Goal: Transaction & Acquisition: Download file/media

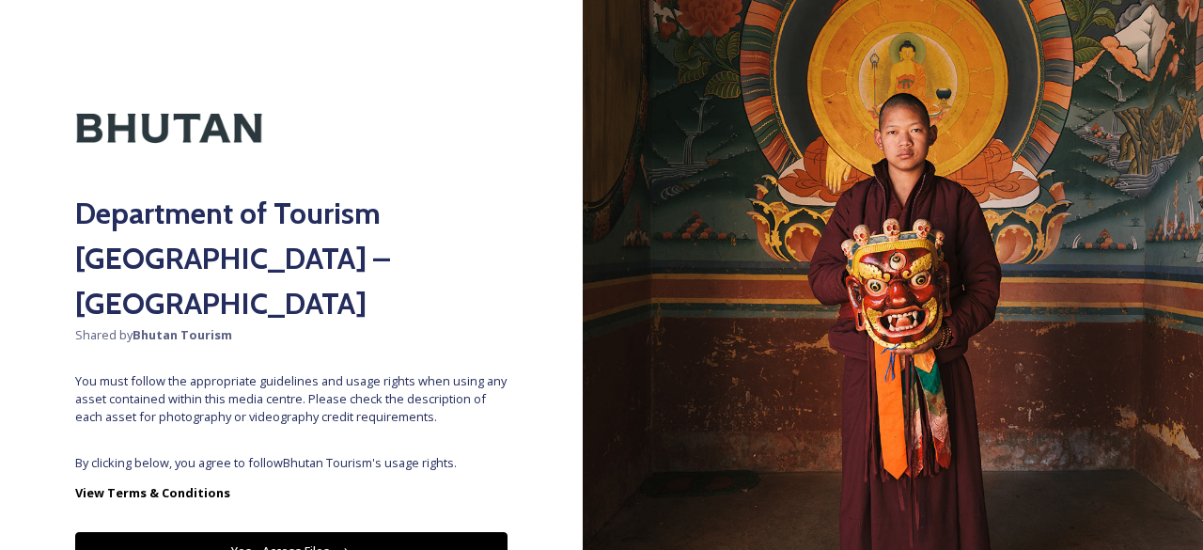
click at [345, 532] on button "Yes - Access Files" at bounding box center [291, 551] width 432 height 39
click at [352, 532] on button "Yes - Access Files" at bounding box center [291, 551] width 432 height 39
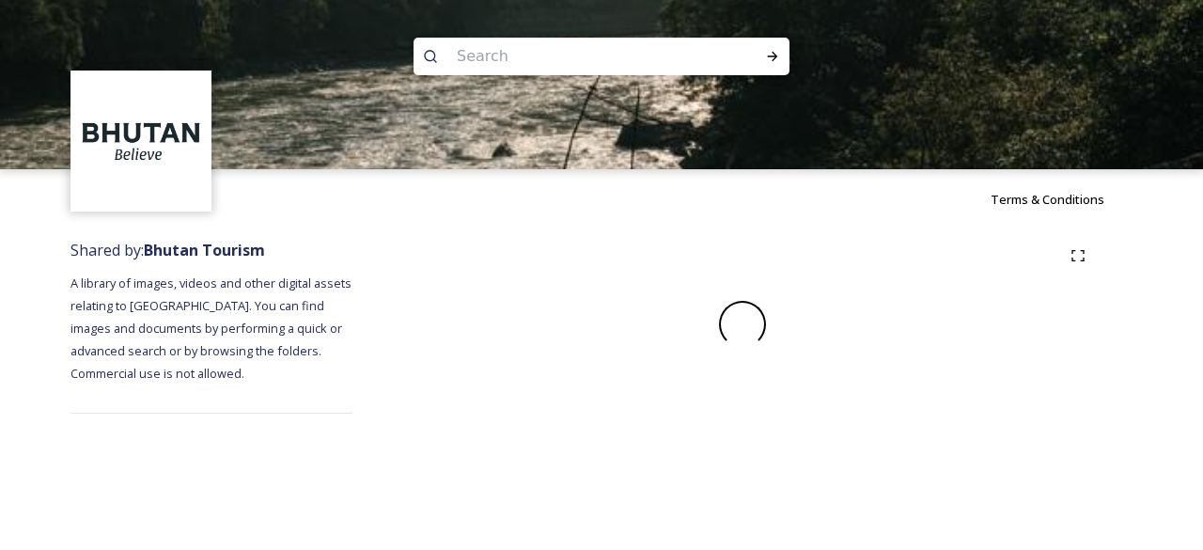
click at [352, 513] on div "Terms & Conditions Shared by: Bhutan Tourism A library of images, videos and ot…" at bounding box center [601, 275] width 1203 height 550
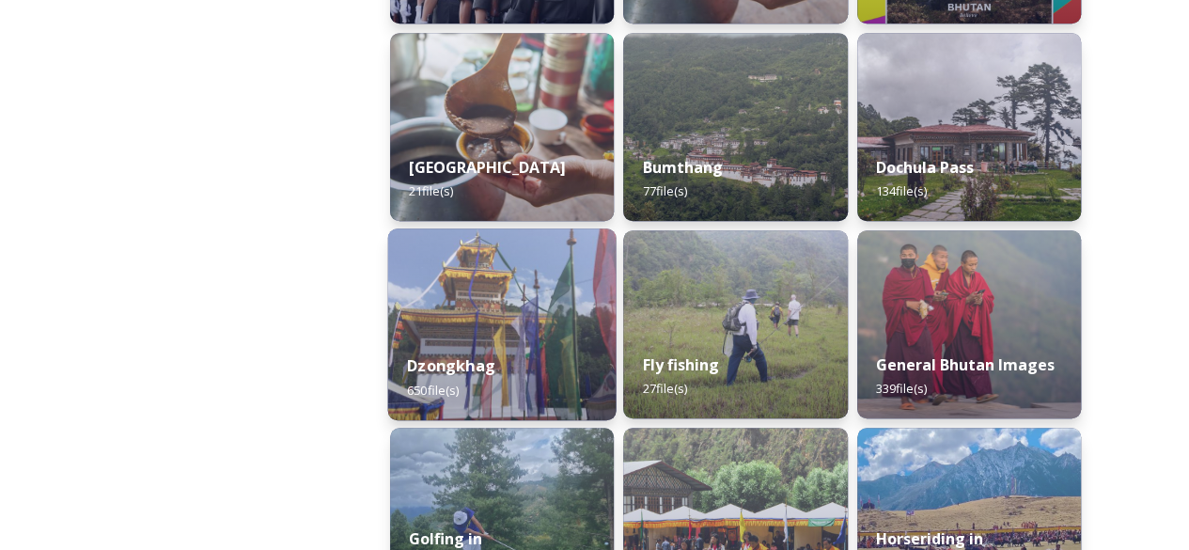
scroll to position [664, 0]
click at [516, 245] on img at bounding box center [502, 323] width 228 height 192
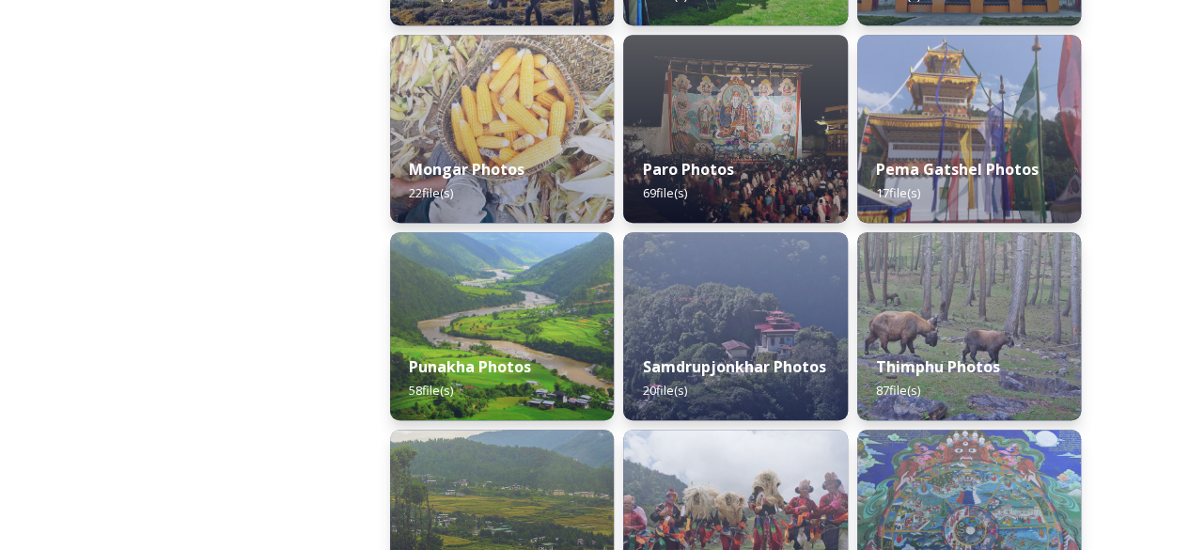
scroll to position [660, 0]
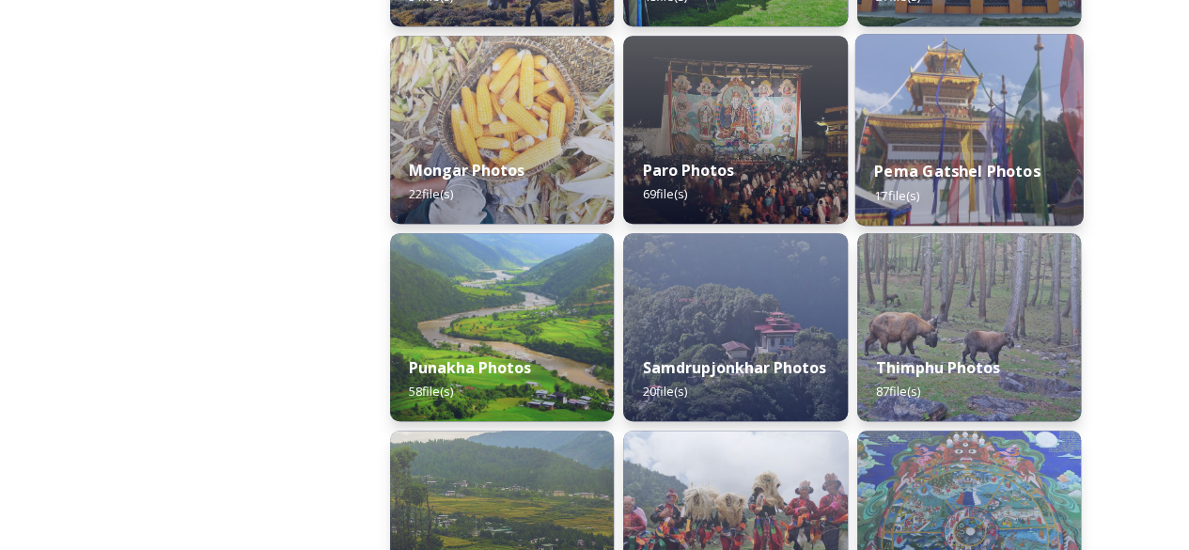
click at [945, 104] on img at bounding box center [968, 130] width 228 height 192
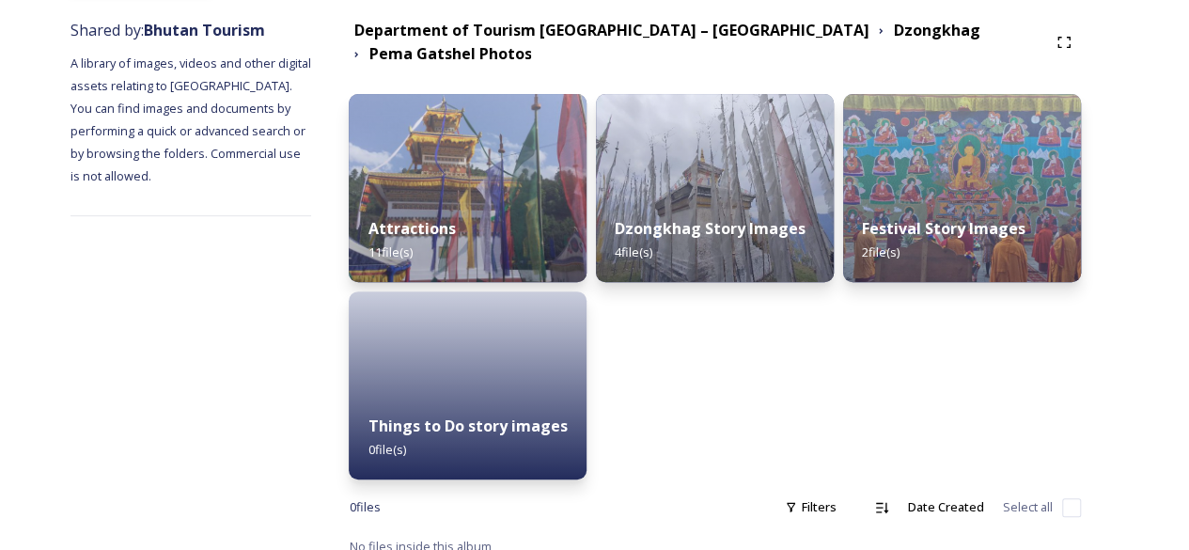
scroll to position [224, 0]
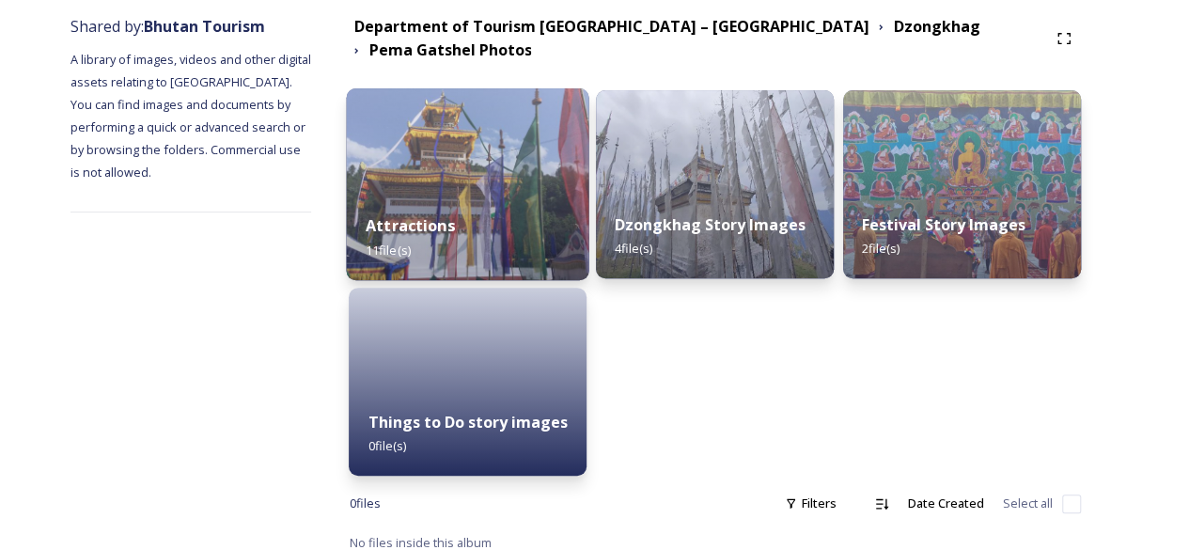
click at [466, 148] on img at bounding box center [468, 184] width 243 height 192
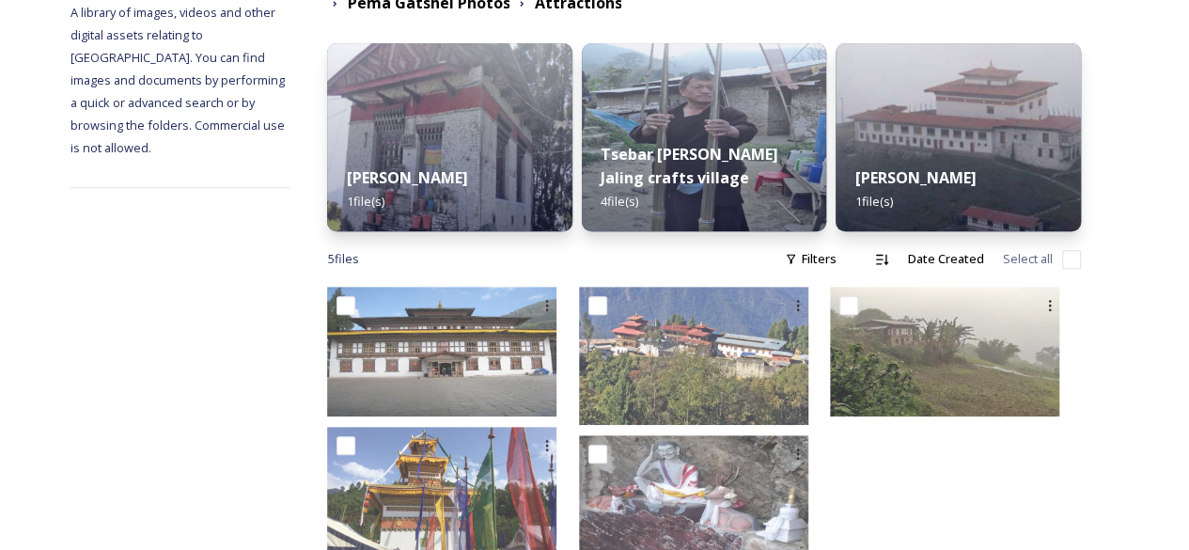
scroll to position [333, 0]
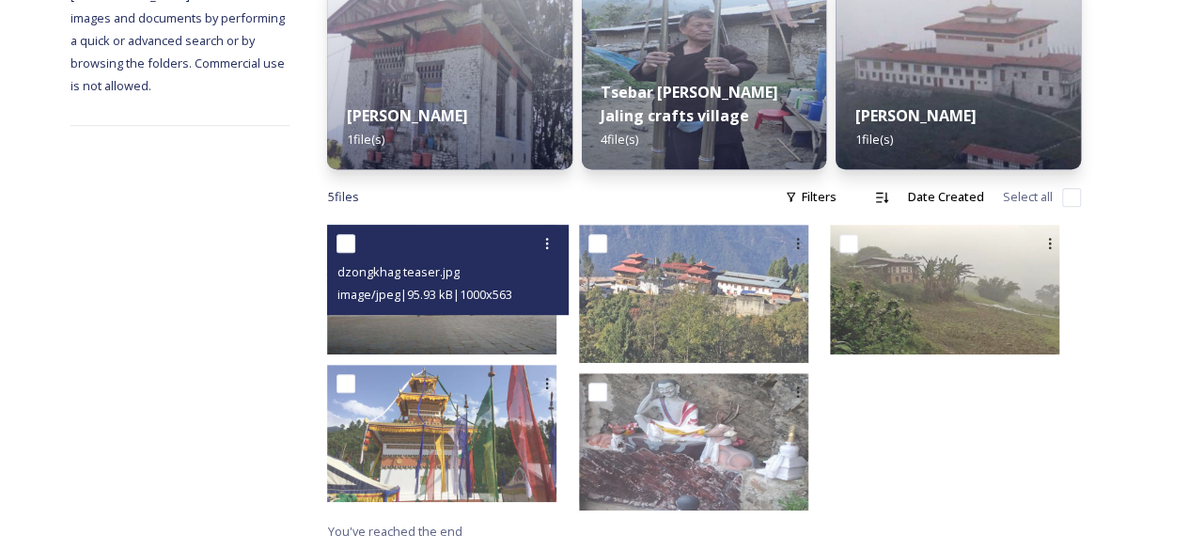
click at [512, 330] on img at bounding box center [441, 289] width 229 height 129
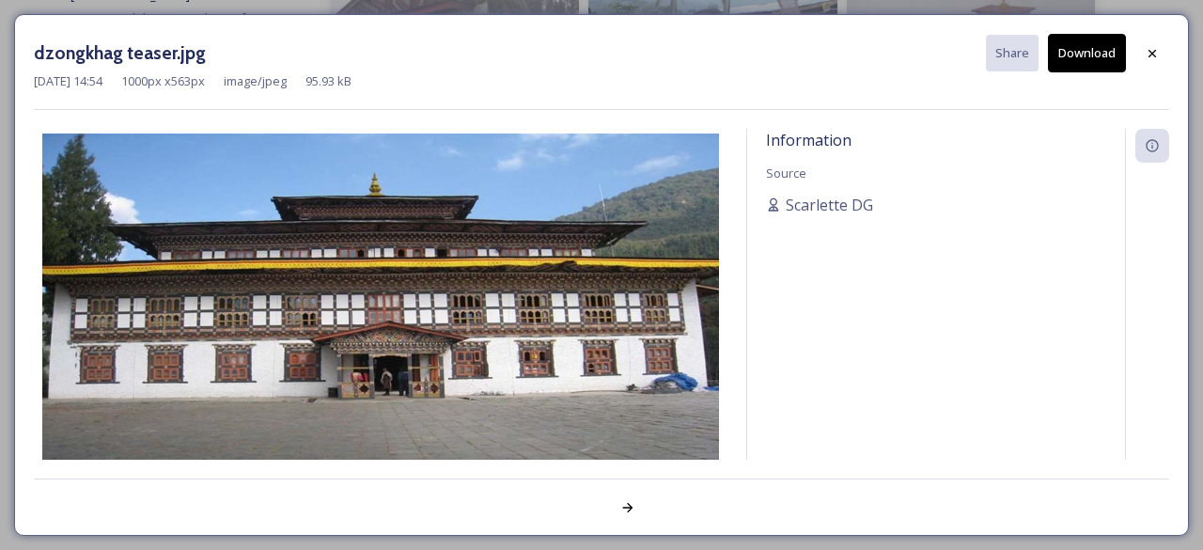
click at [1068, 44] on button "Download" at bounding box center [1087, 53] width 78 height 39
click at [1161, 50] on div at bounding box center [1153, 54] width 34 height 34
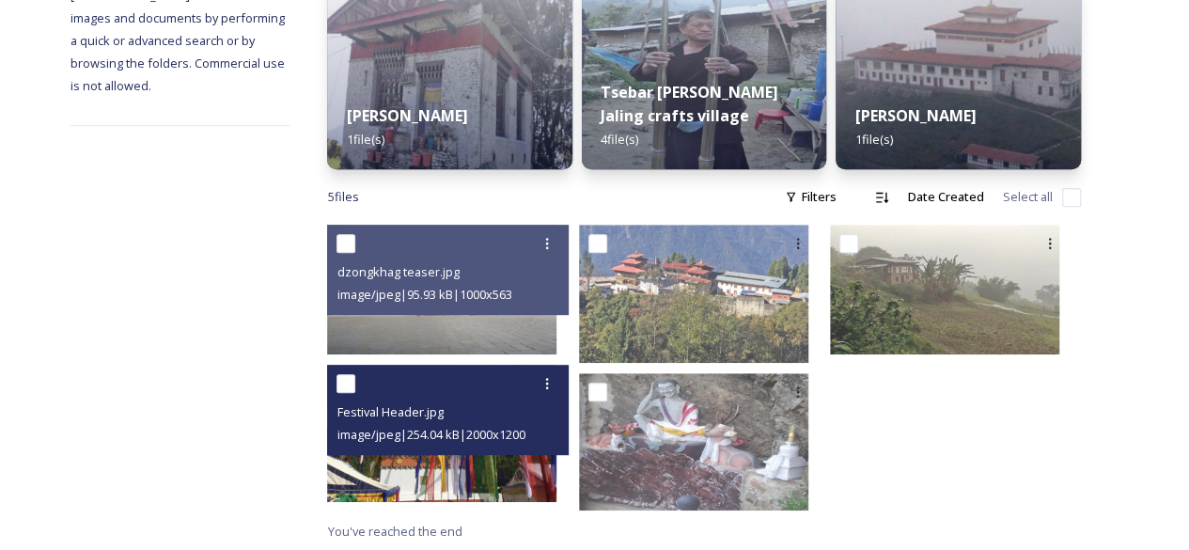
click at [525, 478] on img at bounding box center [441, 433] width 229 height 137
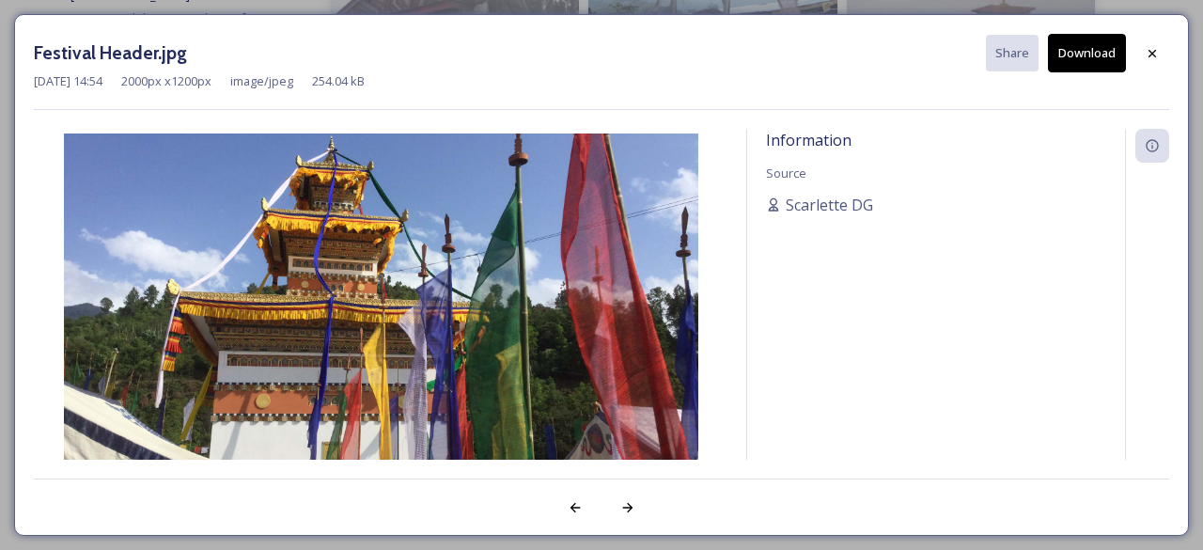
click at [1079, 38] on button "Download" at bounding box center [1087, 53] width 78 height 39
click at [1160, 48] on div at bounding box center [1153, 54] width 34 height 34
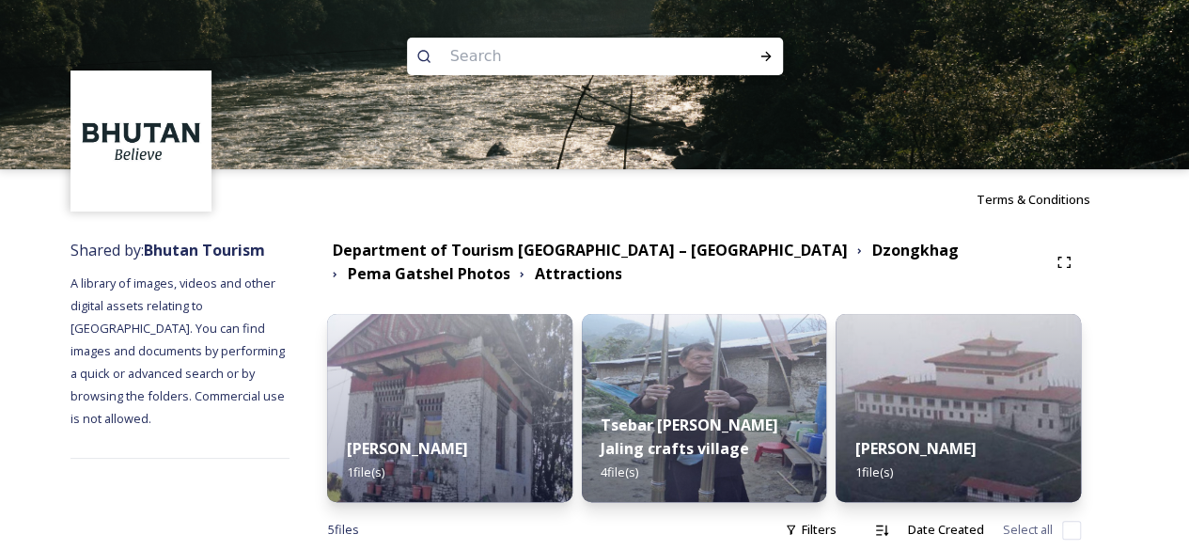
scroll to position [98, 0]
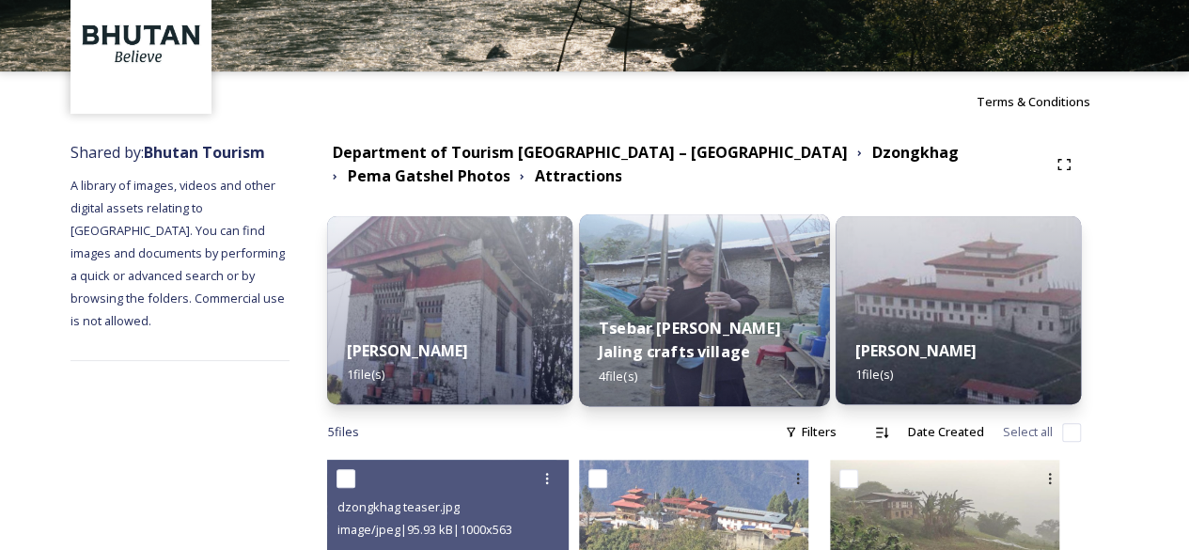
click at [752, 264] on img at bounding box center [704, 310] width 250 height 192
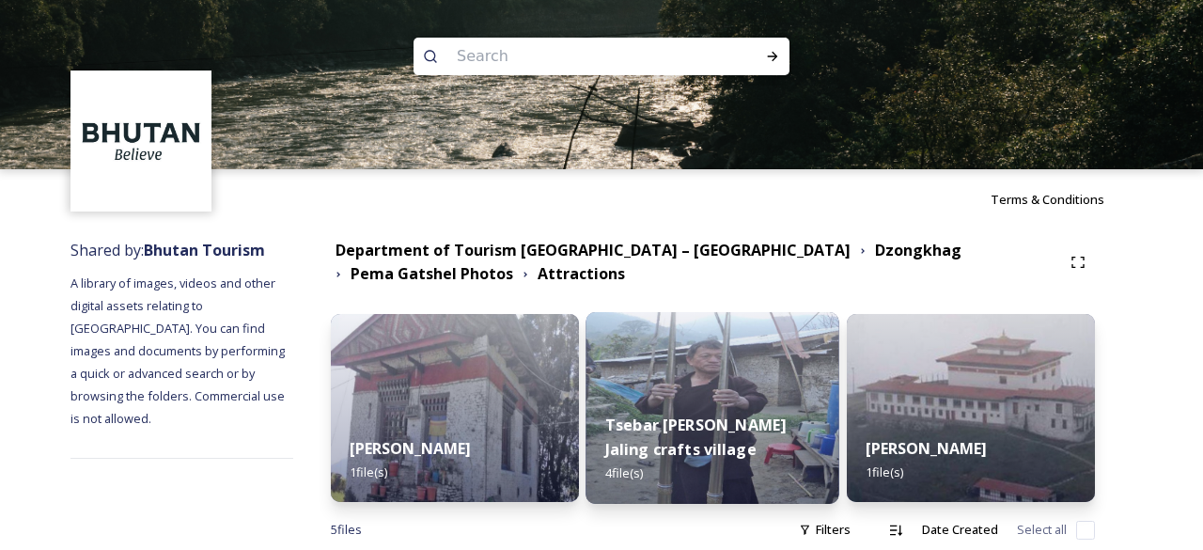
click at [752, 264] on div "Department of Tourism [GEOGRAPHIC_DATA] – [GEOGRAPHIC_DATA] Dzongkhag Pema Gats…" at bounding box center [696, 262] width 730 height 47
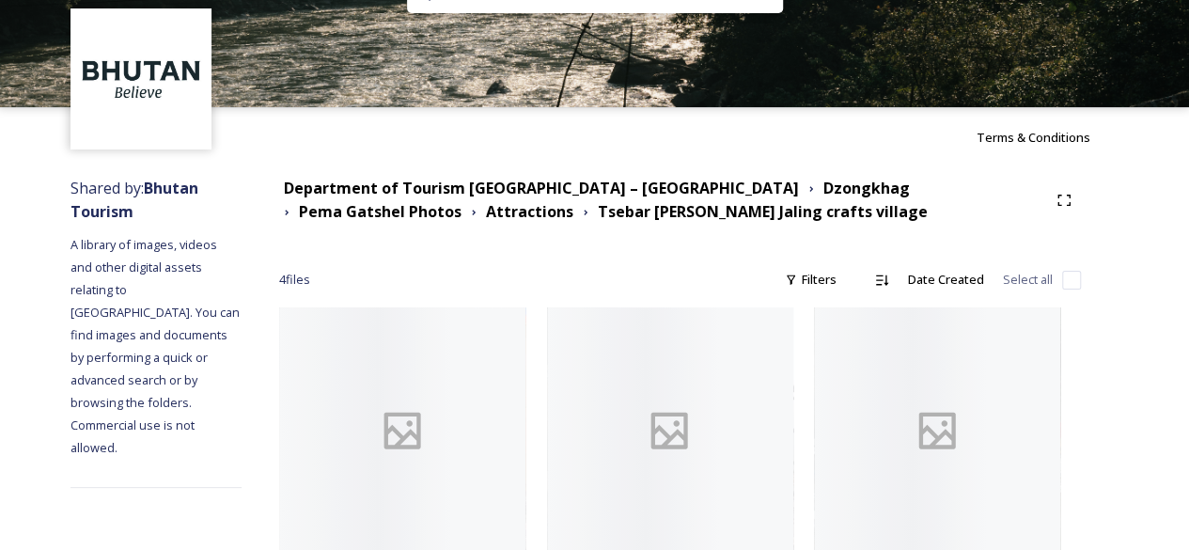
scroll to position [363, 0]
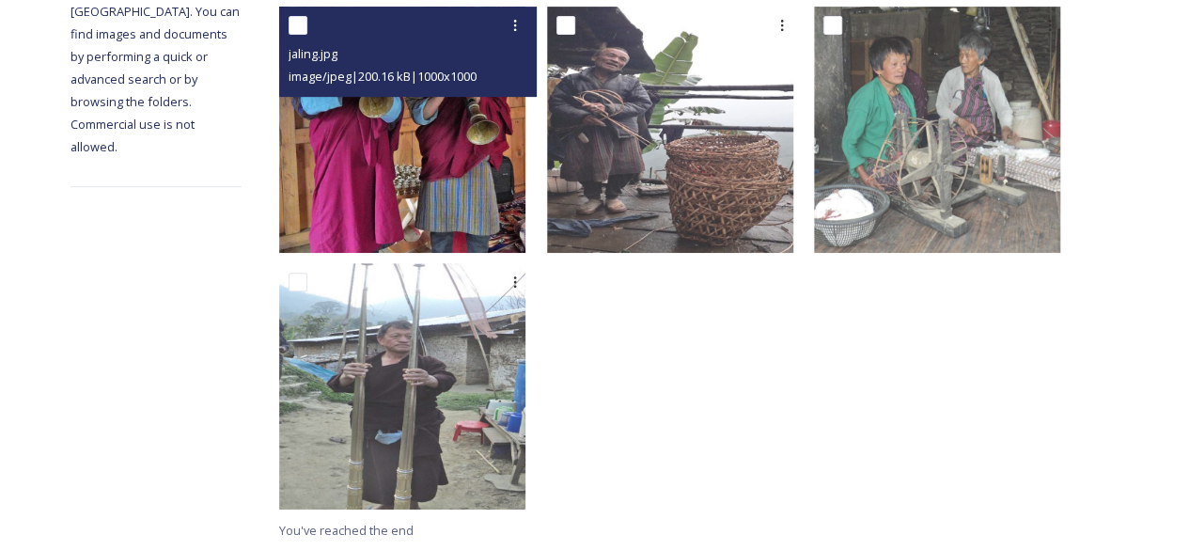
click at [462, 155] on img at bounding box center [402, 130] width 246 height 246
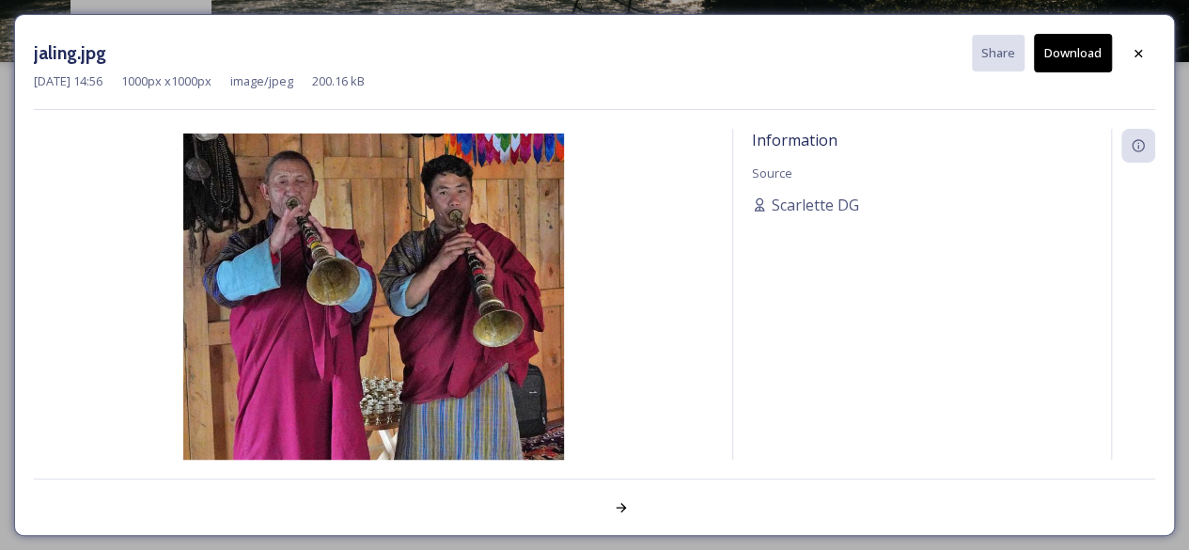
scroll to position [106, 0]
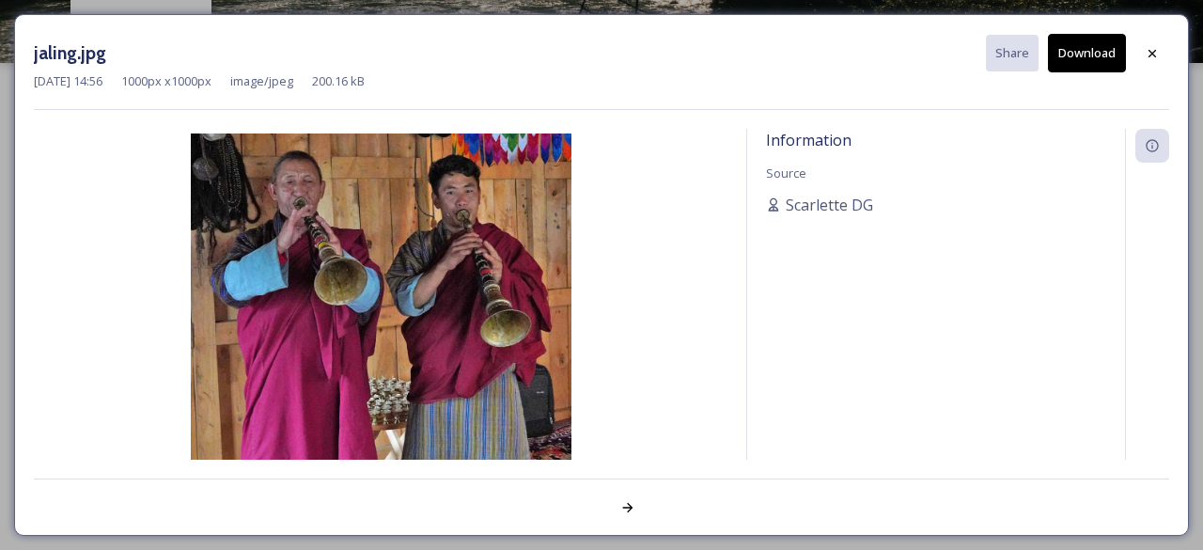
click at [1096, 51] on button "Download" at bounding box center [1087, 53] width 78 height 39
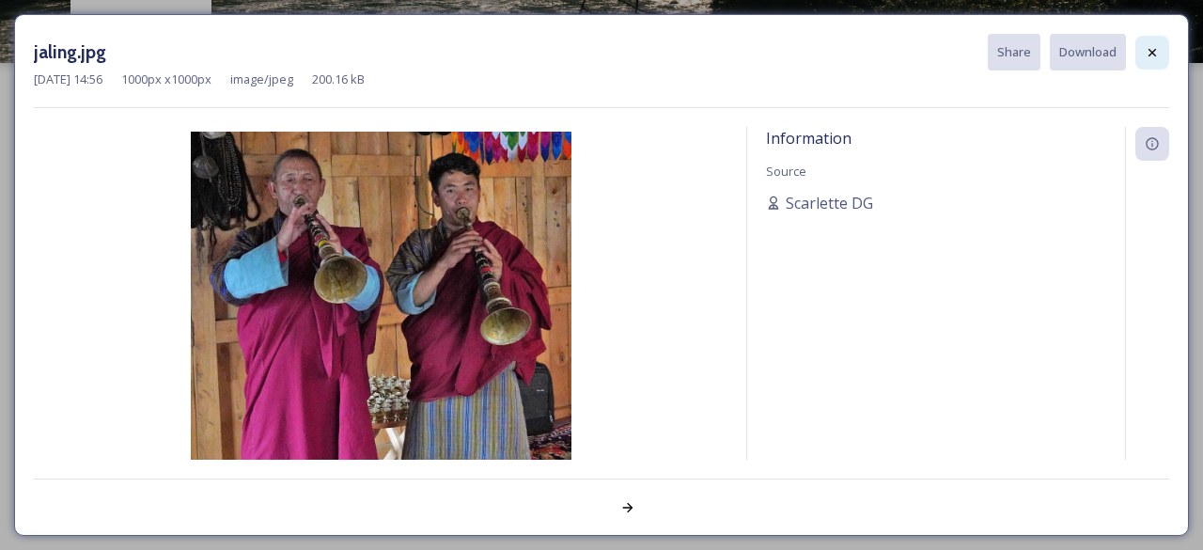
click at [1147, 46] on icon at bounding box center [1152, 52] width 15 height 15
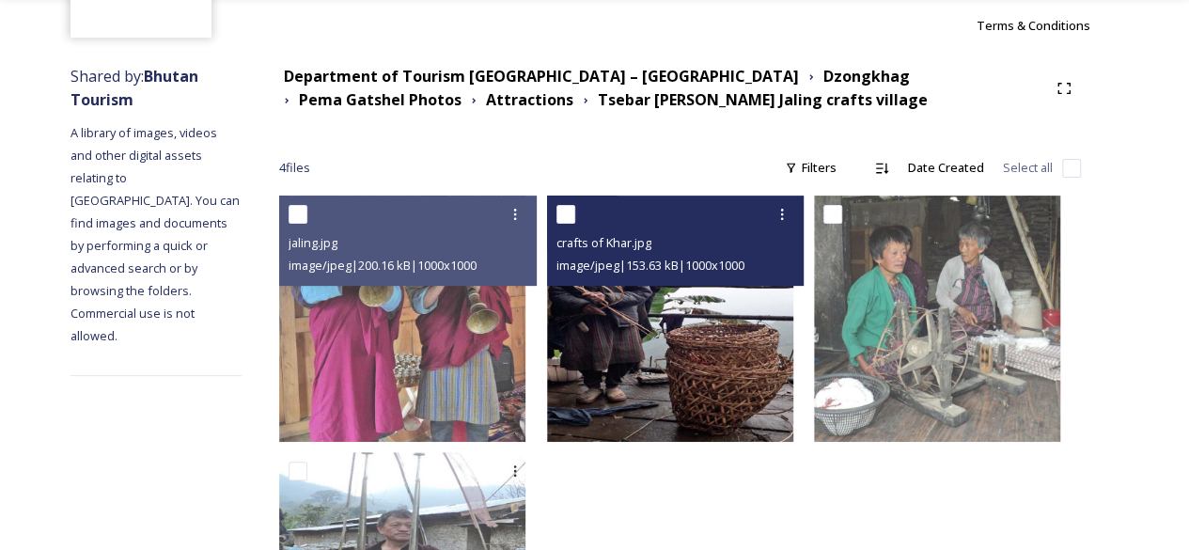
scroll to position [0, 0]
